Goal: Transaction & Acquisition: Purchase product/service

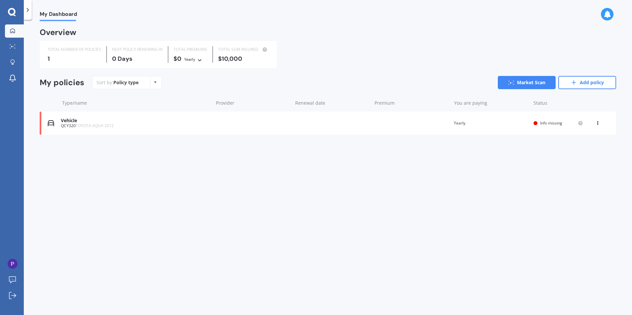
click at [78, 124] on span "TOYOTA AQUA 2012" at bounding box center [95, 126] width 38 height 6
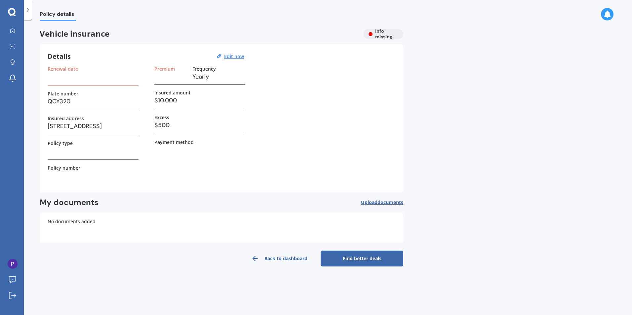
click at [102, 75] on h3 at bounding box center [93, 77] width 91 height 10
click at [358, 260] on link "Find better deals" at bounding box center [361, 259] width 83 height 16
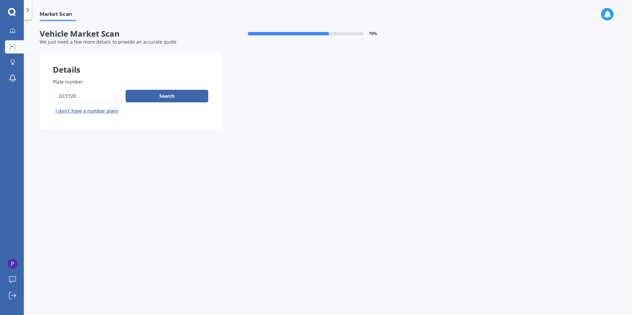
click at [266, 79] on div "Details Plate number Search I don’t have a number plate Previous Next" at bounding box center [221, 91] width 363 height 76
click at [186, 94] on button "Search" at bounding box center [167, 96] width 83 height 13
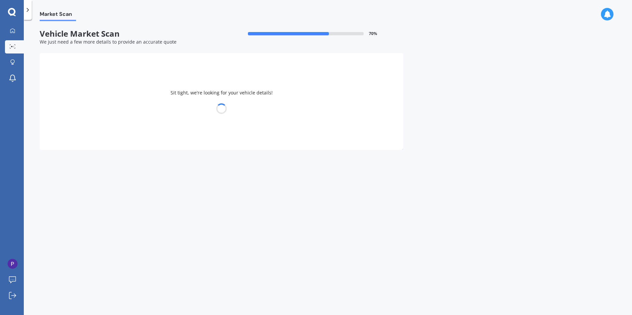
select select "TOYOTA"
select select "AQUA"
select select "15"
select select "09"
select select "1985"
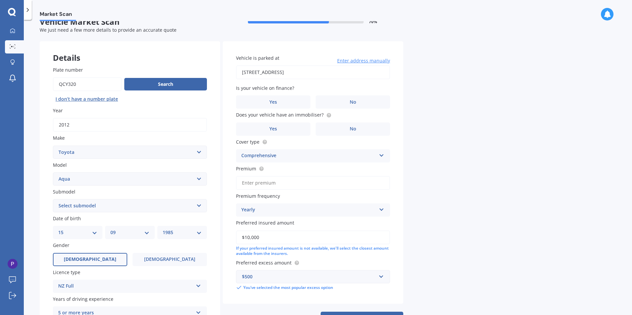
scroll to position [74, 0]
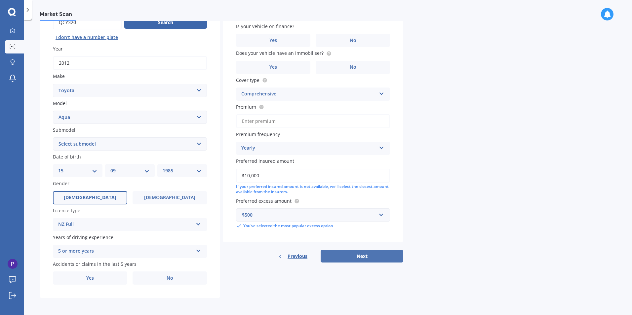
click at [360, 256] on button "Next" at bounding box center [361, 256] width 83 height 13
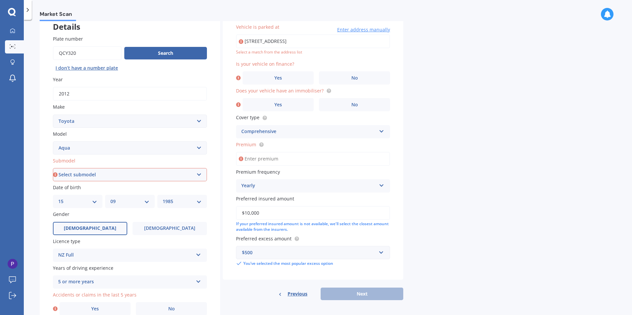
click at [83, 175] on select "Select submodel Hatchback Hybrid" at bounding box center [130, 174] width 154 height 13
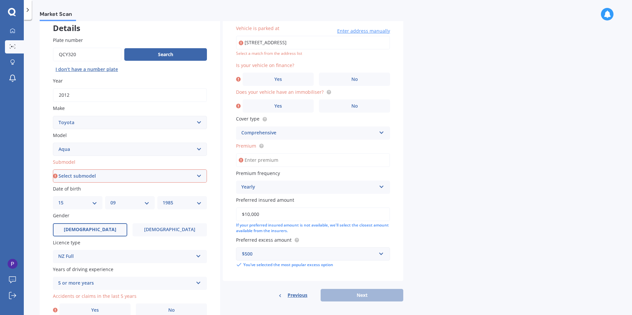
click at [92, 178] on select "Select submodel Hatchback Hybrid" at bounding box center [130, 175] width 154 height 13
click at [85, 175] on select "Select submodel Hatchback Hybrid" at bounding box center [130, 175] width 154 height 13
select select "HATCHBACK"
click at [53, 169] on select "Select submodel Hatchback Hybrid" at bounding box center [130, 175] width 154 height 13
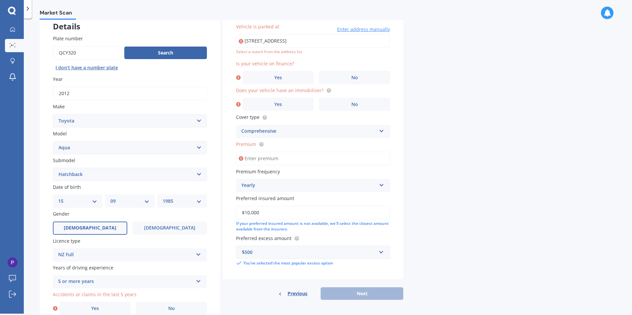
click at [116, 177] on select "Select submodel Hatchback Hybrid" at bounding box center [130, 174] width 154 height 13
click at [53, 168] on select "Select submodel Hatchback Hybrid" at bounding box center [130, 174] width 154 height 13
drag, startPoint x: 291, startPoint y: 44, endPoint x: 354, endPoint y: 40, distance: 63.6
click at [292, 44] on input "[STREET_ADDRESS]" at bounding box center [313, 41] width 154 height 14
drag, startPoint x: 317, startPoint y: 38, endPoint x: 112, endPoint y: 38, distance: 205.5
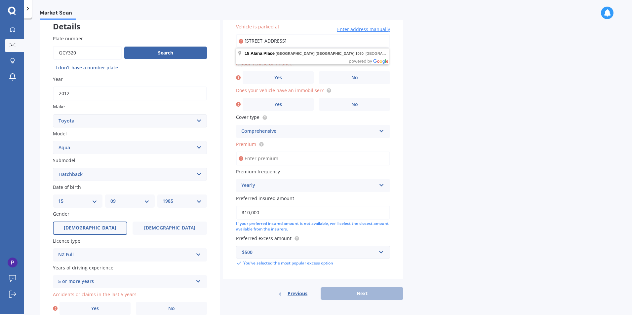
click at [112, 38] on div "Details Plate number Search I don’t have a number plate Year [DATE] Make Select…" at bounding box center [221, 169] width 363 height 319
click at [367, 41] on input "[STREET_ADDRESS]" at bounding box center [313, 41] width 154 height 14
drag, startPoint x: 365, startPoint y: 40, endPoint x: 72, endPoint y: 34, distance: 293.1
click at [72, 34] on div "Details Plate number Search I don’t have a number plate Year [DATE] Make Select…" at bounding box center [221, 169] width 363 height 319
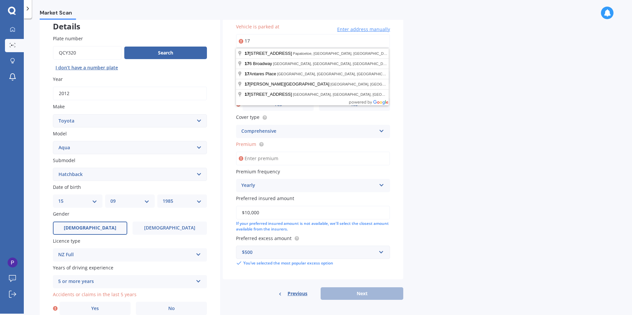
type input "1"
type input "u"
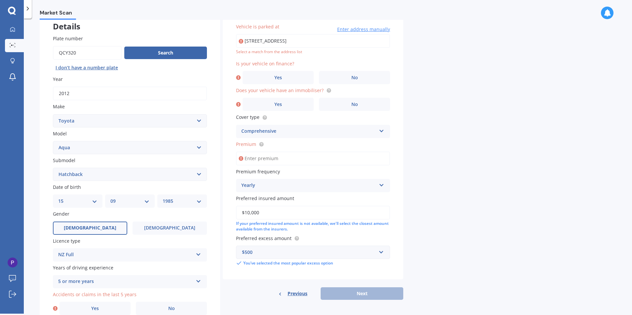
type input "[STREET_ADDRESS]"
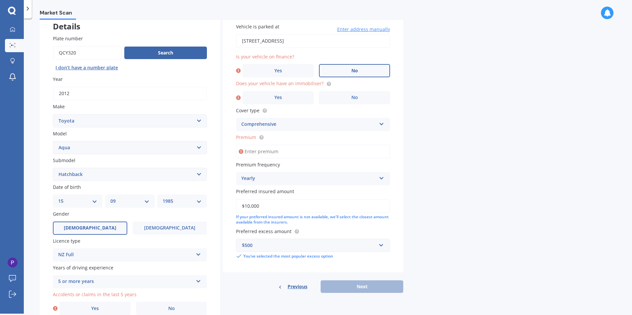
click at [345, 72] on label "No" at bounding box center [354, 70] width 71 height 13
click at [0, 0] on input "No" at bounding box center [0, 0] width 0 height 0
click at [350, 97] on label "No" at bounding box center [354, 97] width 71 height 13
click at [0, 0] on input "No" at bounding box center [0, 0] width 0 height 0
click at [270, 153] on input "Premium" at bounding box center [313, 152] width 154 height 14
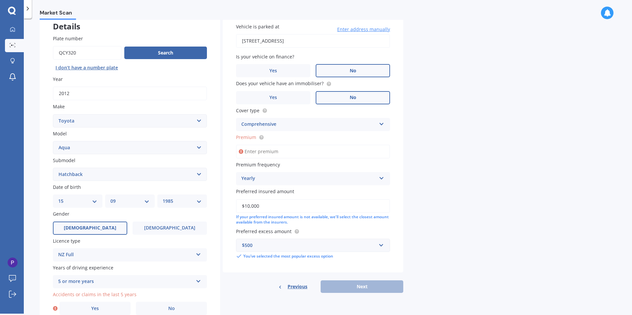
click at [284, 124] on div "Comprehensive" at bounding box center [308, 125] width 135 height 8
click at [267, 155] on input "Premium" at bounding box center [313, 152] width 154 height 14
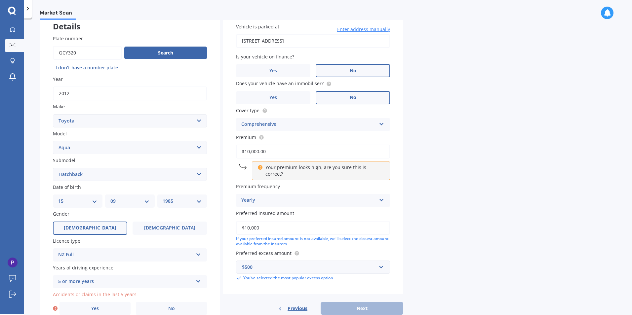
click at [429, 211] on div "Market Scan Vehicle Market Scan 70 % We just need a few more details to provide…" at bounding box center [328, 167] width 608 height 295
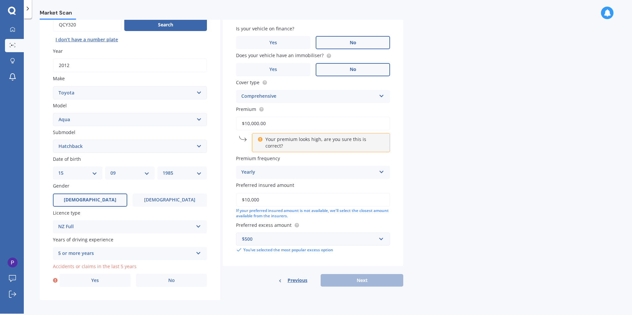
scroll to position [74, 0]
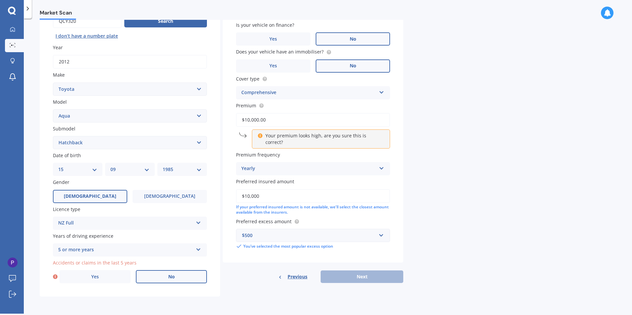
click at [166, 276] on label "No" at bounding box center [171, 276] width 71 height 13
click at [0, 0] on input "No" at bounding box center [0, 0] width 0 height 0
drag, startPoint x: 271, startPoint y: 120, endPoint x: 206, endPoint y: 119, distance: 64.7
click at [206, 119] on div "Details Plate number Search I don’t have a number plate Year [DATE] Make Select…" at bounding box center [221, 137] width 363 height 319
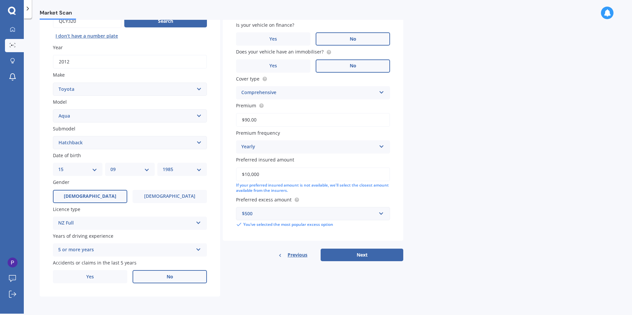
type input "$9.00"
click at [294, 120] on input "Premium" at bounding box center [313, 120] width 154 height 14
click at [339, 117] on input "Premium" at bounding box center [313, 120] width 154 height 14
click at [315, 146] on div "Yearly" at bounding box center [308, 147] width 135 height 8
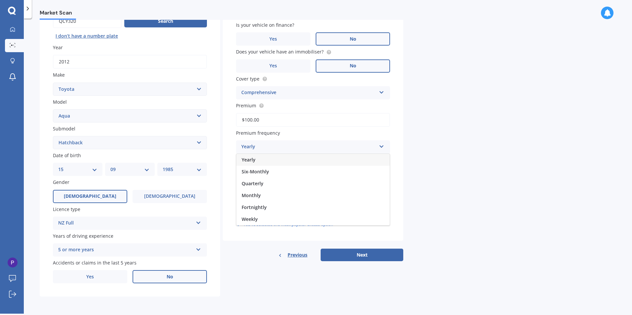
click at [315, 146] on div "Yearly" at bounding box center [308, 147] width 135 height 8
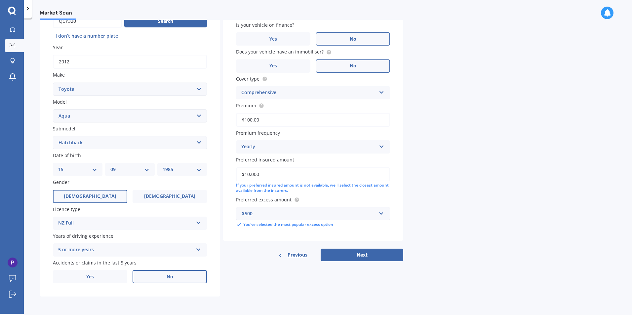
drag, startPoint x: 272, startPoint y: 120, endPoint x: 195, endPoint y: 113, distance: 78.0
click at [198, 114] on div "Details Plate number Search I don’t have a number plate Year [DATE] Make Select…" at bounding box center [221, 137] width 363 height 319
type input "$1,000.00"
click at [383, 251] on button "Next" at bounding box center [361, 255] width 83 height 13
select select "15"
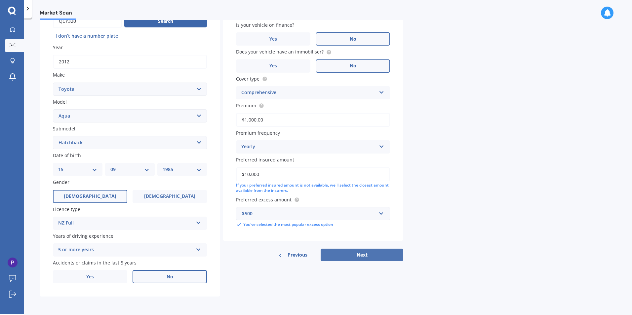
select select "09"
select select "1985"
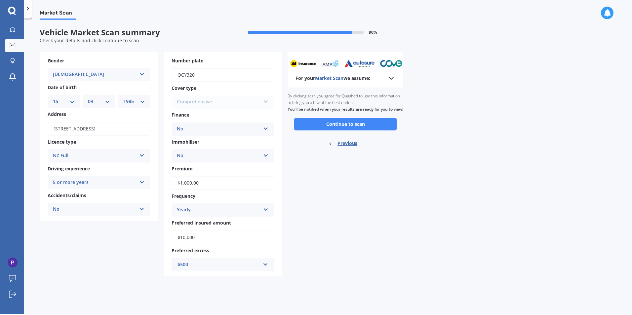
scroll to position [0, 0]
click at [347, 130] on button "Continue to scan" at bounding box center [345, 124] width 102 height 13
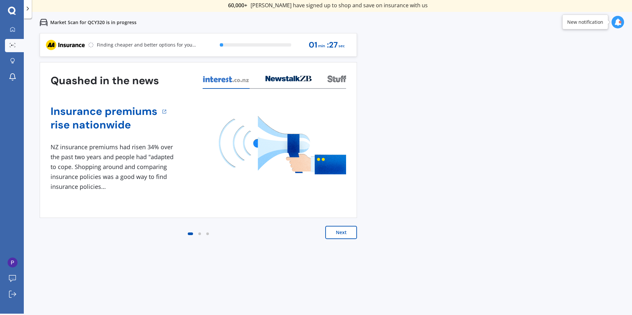
click at [343, 233] on button "Next" at bounding box center [341, 232] width 32 height 13
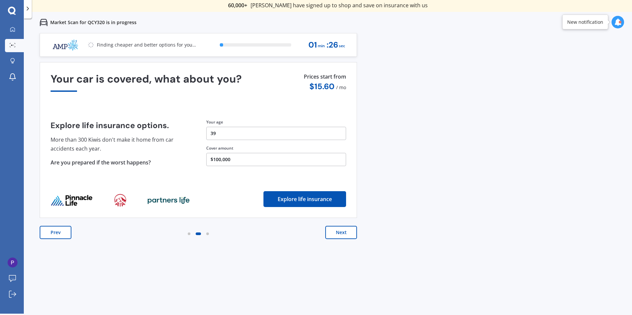
click at [343, 233] on button "Next" at bounding box center [341, 232] width 32 height 13
